Goal: Task Accomplishment & Management: Complete application form

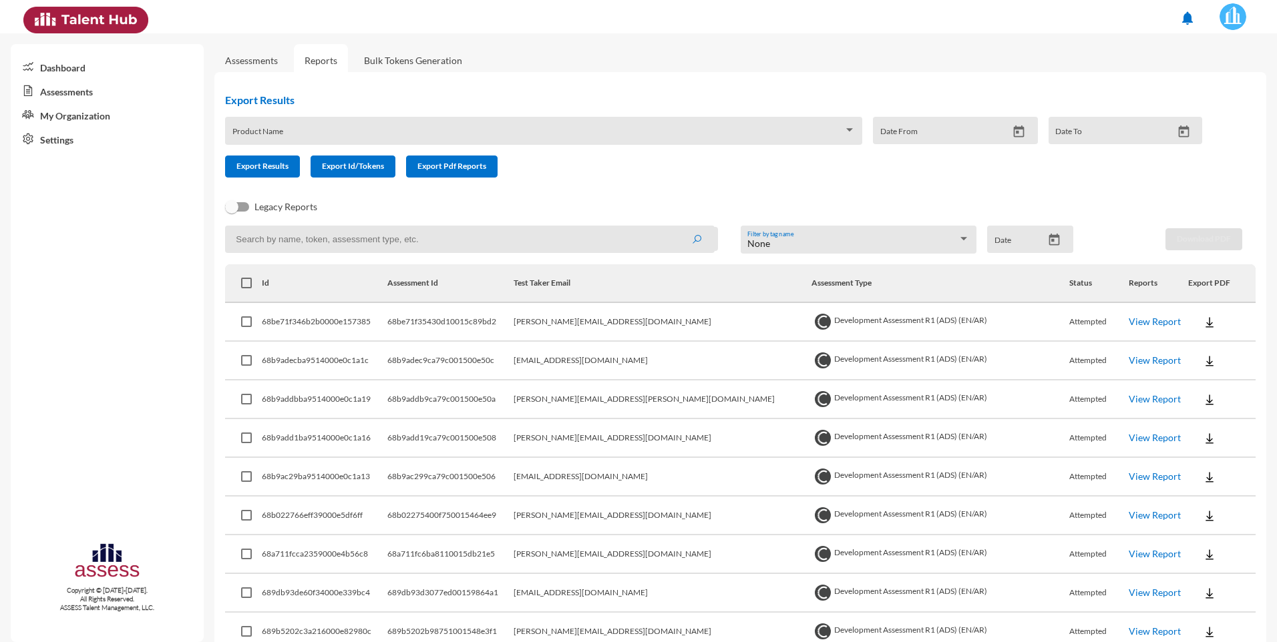
click at [260, 63] on link "Assessments" at bounding box center [251, 60] width 53 height 11
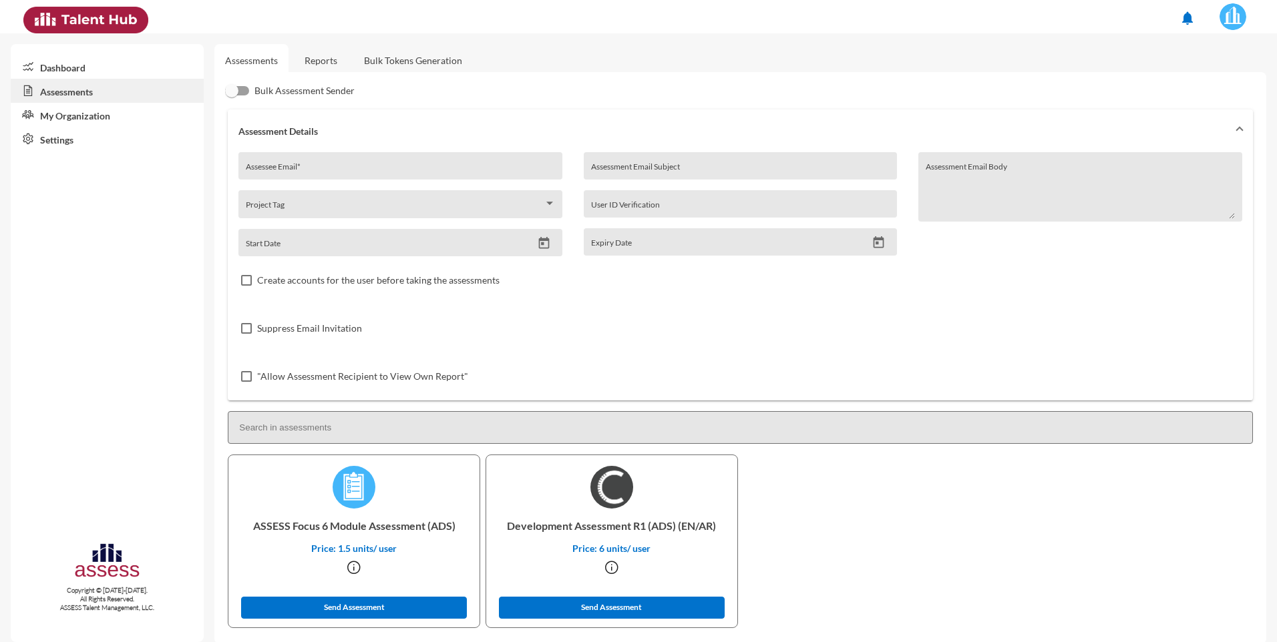
click at [321, 59] on link "Reports" at bounding box center [321, 60] width 54 height 33
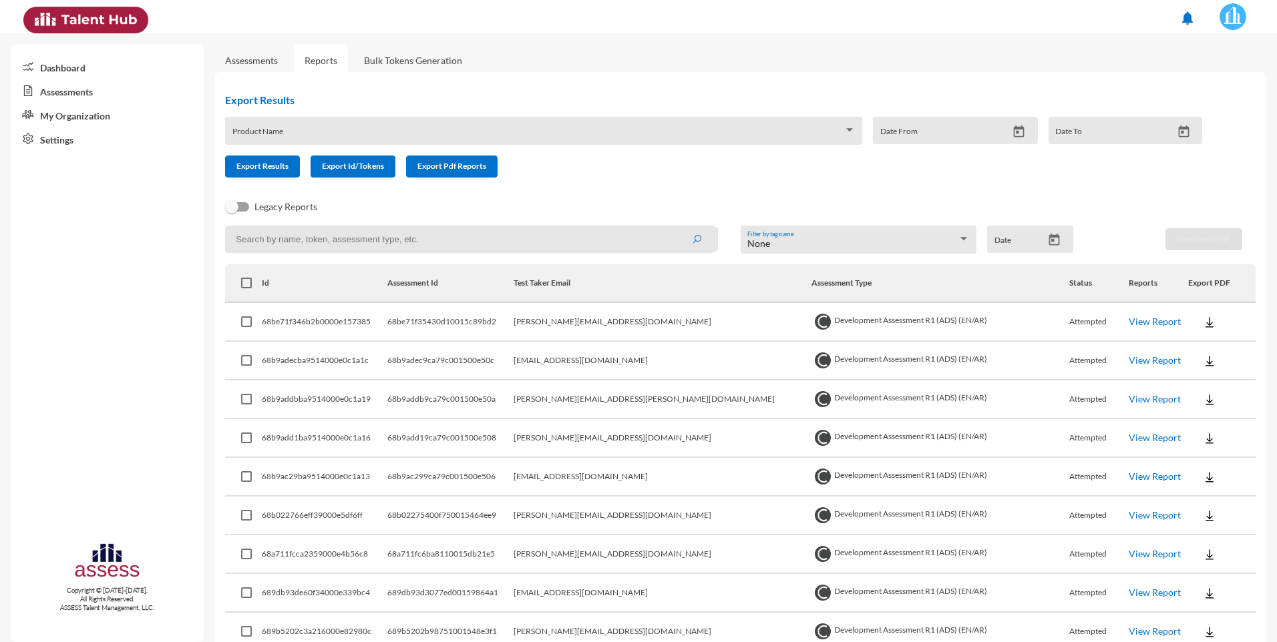
click at [432, 242] on input at bounding box center [469, 239] width 489 height 27
paste input "[EMAIL_ADDRESS][DOMAIN_NAME]"
click at [675, 227] on button "submit" at bounding box center [696, 239] width 43 height 24
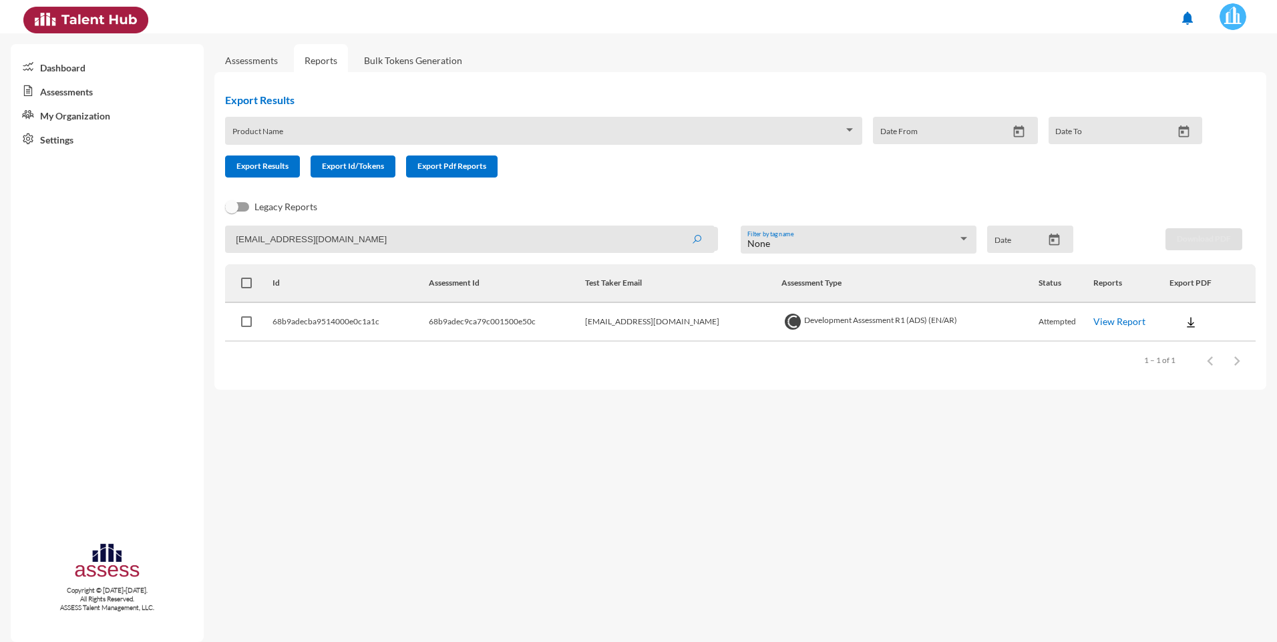
drag, startPoint x: 429, startPoint y: 241, endPoint x: 120, endPoint y: 246, distance: 309.2
click at [120, 246] on mat-sidenav-container "Dashboard Assessments My Organization Settings Copyright © [DATE]-[DATE]. All R…" at bounding box center [638, 337] width 1277 height 609
paste input "[PERSON_NAME]"
type input "[PERSON_NAME][EMAIL_ADDRESS][DOMAIN_NAME]"
click at [675, 227] on button "submit" at bounding box center [696, 239] width 43 height 24
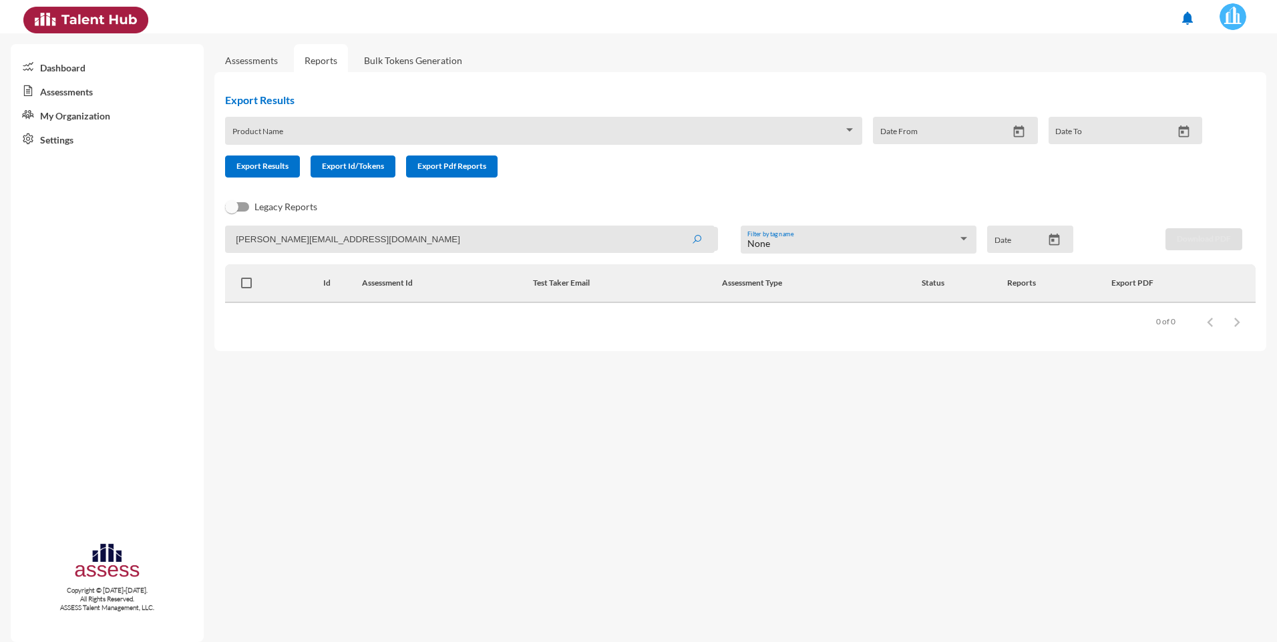
drag, startPoint x: 412, startPoint y: 245, endPoint x: 215, endPoint y: 260, distance: 197.6
click at [215, 260] on div "Export Results Product Name Date From Date To Export Results Export Id/Tokens E…" at bounding box center [740, 211] width 1052 height 279
click at [395, 238] on input "[PERSON_NAME][EMAIL_ADDRESS][DOMAIN_NAME]" at bounding box center [469, 239] width 489 height 27
click at [256, 59] on link "Assessments" at bounding box center [251, 60] width 53 height 11
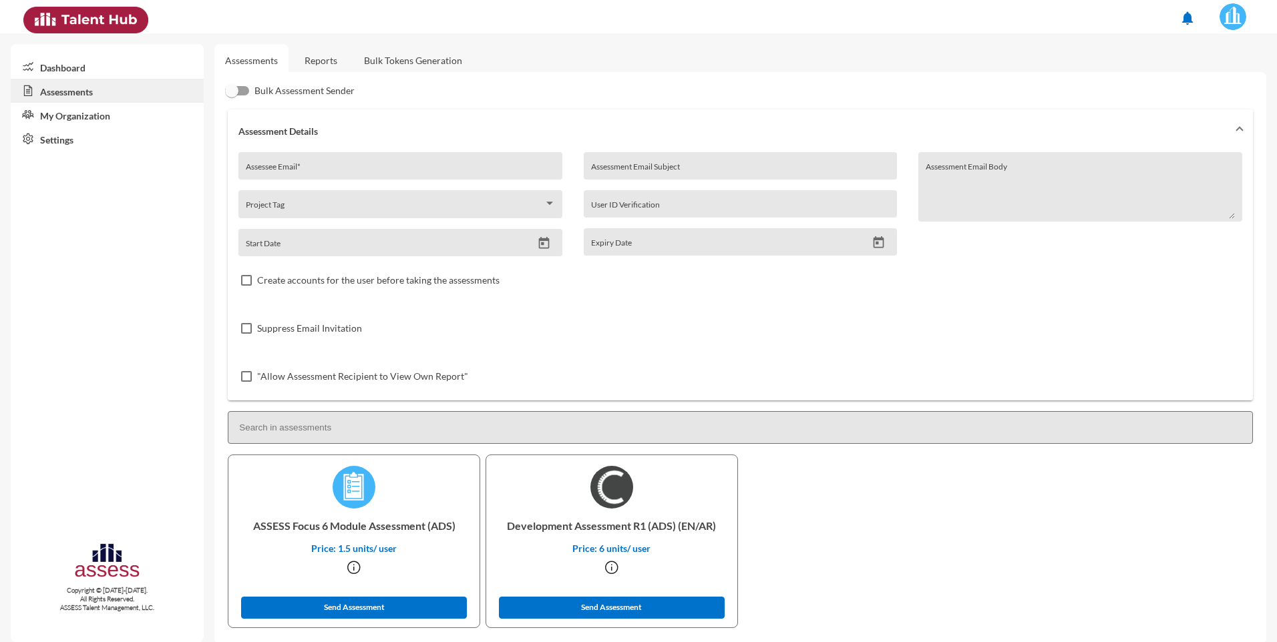
click at [315, 175] on input "Assessee Email *" at bounding box center [401, 171] width 310 height 11
paste input "[EMAIL_ADDRESS][PERSON_NAME][DOMAIN_NAME]'"
click at [416, 160] on div "[EMAIL_ADDRESS][PERSON_NAME][DOMAIN_NAME]' Assessee Email *" at bounding box center [401, 170] width 310 height 20
click at [247, 172] on input "[EMAIL_ADDRESS][PERSON_NAME][DOMAIN_NAME]" at bounding box center [401, 171] width 310 height 11
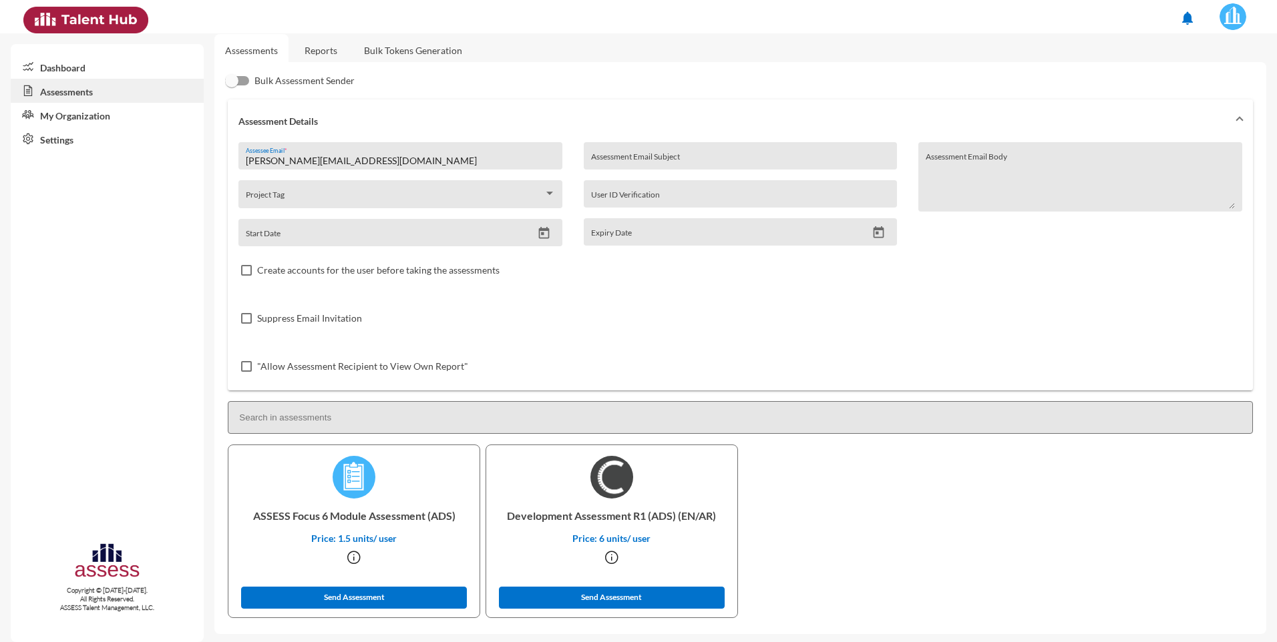
scroll to position [13, 0]
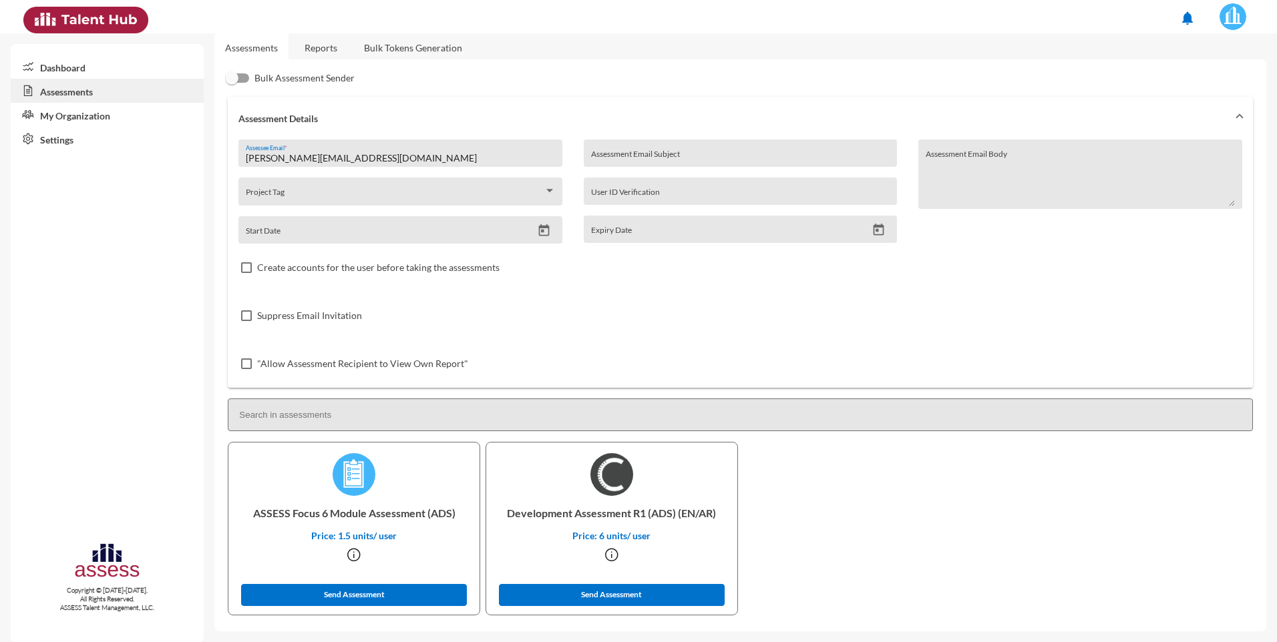
click at [413, 162] on input "[PERSON_NAME][EMAIL_ADDRESS][DOMAIN_NAME]" at bounding box center [401, 158] width 310 height 11
type input "[PERSON_NAME][EMAIL_ADDRESS][DOMAIN_NAME]"
click at [618, 595] on button "Send Assessment" at bounding box center [612, 595] width 226 height 22
click at [255, 45] on link "Assessments" at bounding box center [251, 47] width 53 height 11
click at [312, 48] on link "Reports" at bounding box center [321, 47] width 54 height 33
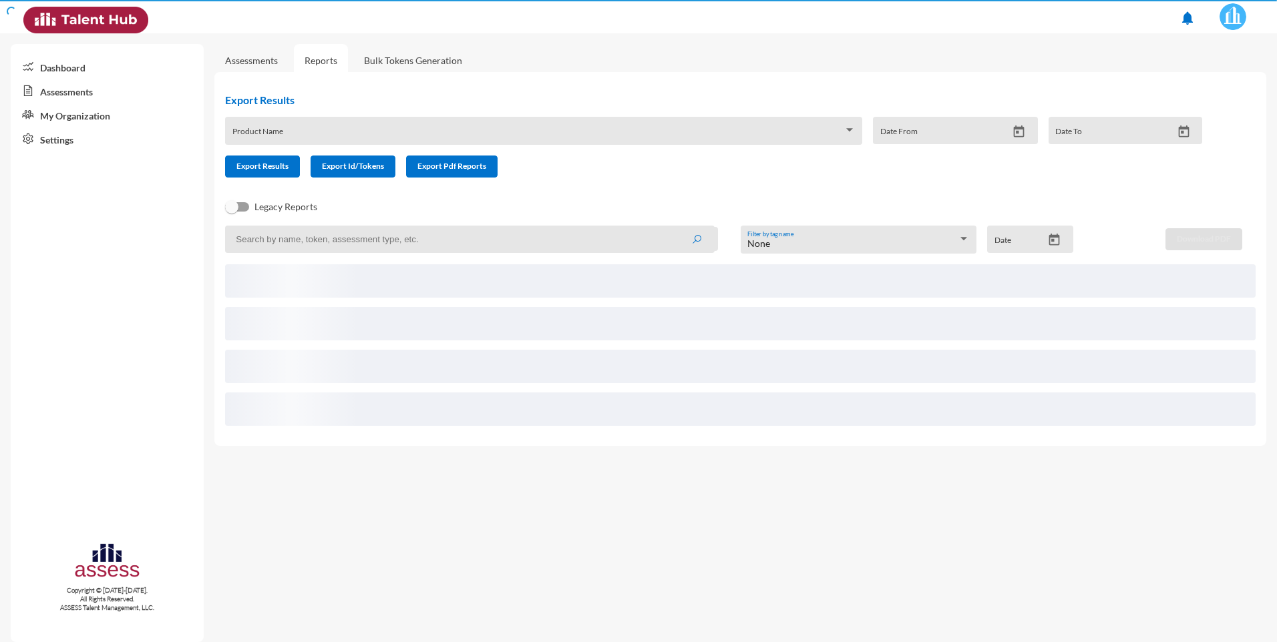
click at [357, 240] on input at bounding box center [469, 239] width 489 height 27
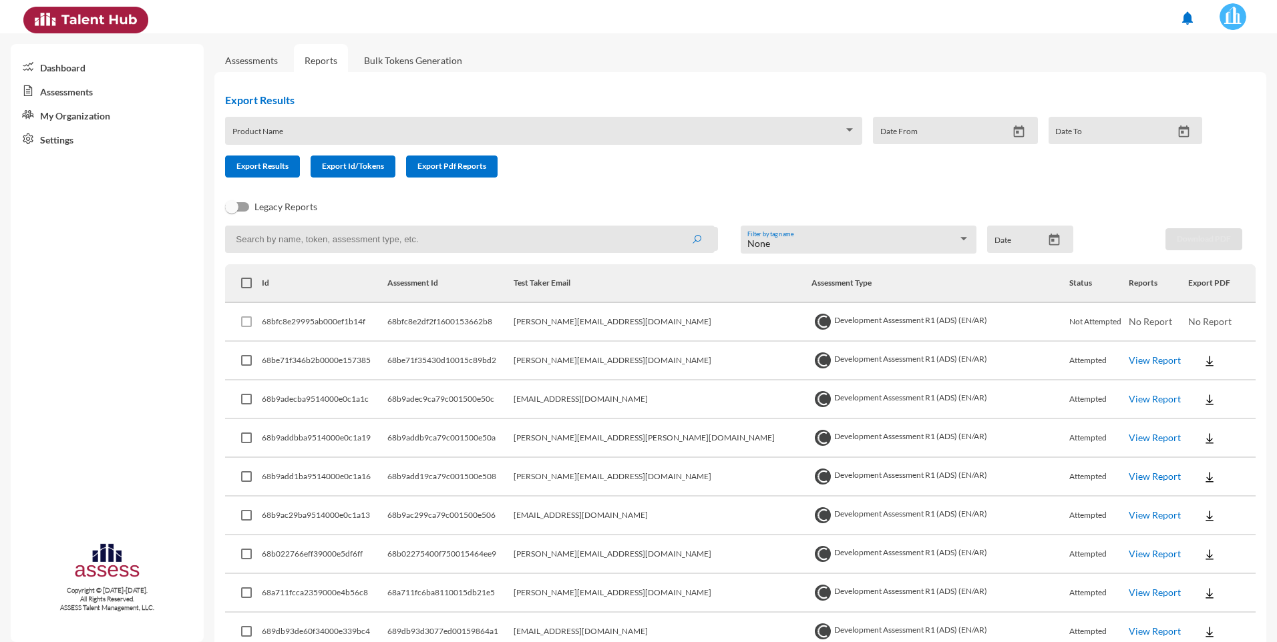
paste input "[PERSON_NAME][EMAIL_ADDRESS][PERSON_NAME][DOMAIN_NAME]"
type input "[PERSON_NAME][EMAIL_ADDRESS][PERSON_NAME][DOMAIN_NAME]"
click at [675, 227] on button "submit" at bounding box center [696, 239] width 43 height 24
